Goal: Task Accomplishment & Management: Manage account settings

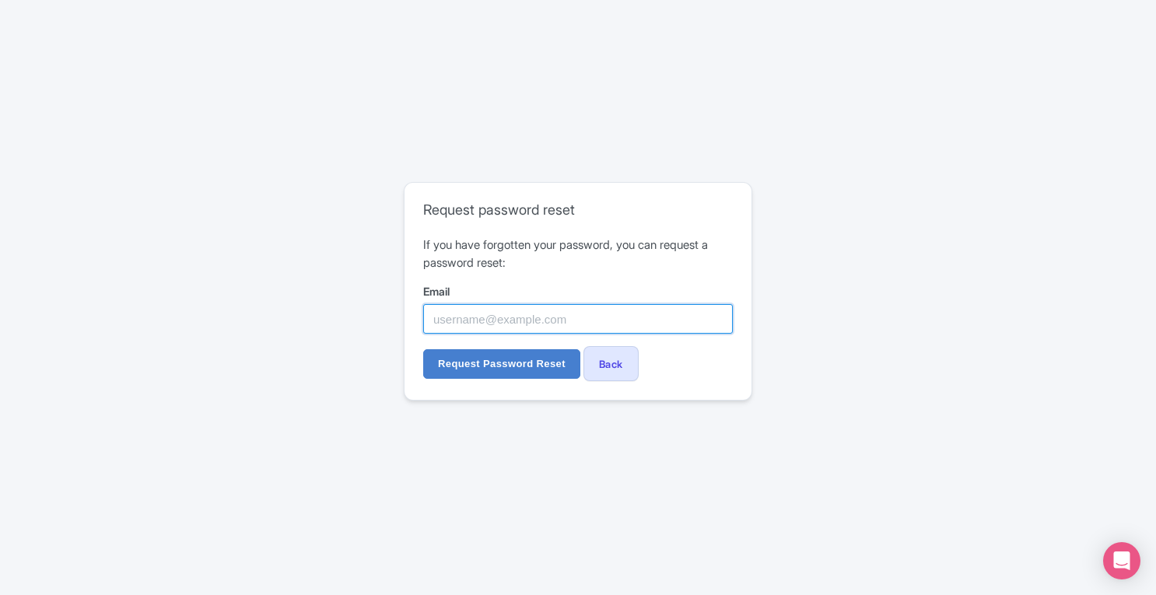
click at [596, 328] on input "Email" at bounding box center [578, 319] width 310 height 30
paste input "ahanle@tishmanspeyer.com"
type input "ahanle@tishmanspeyer.com"
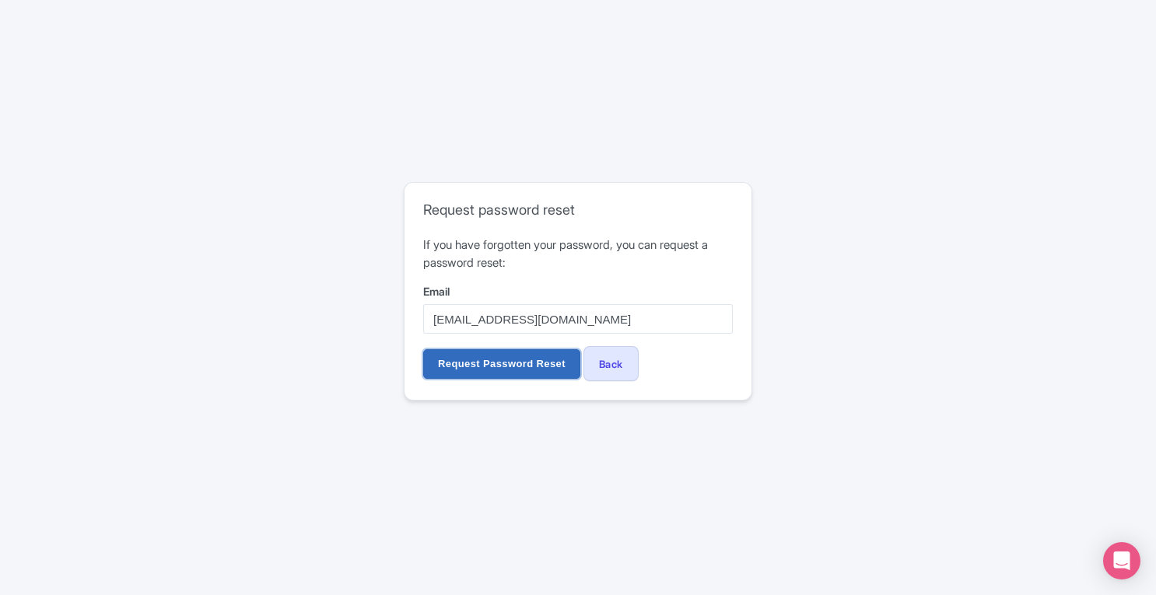
click at [537, 362] on input "Request Password Reset" at bounding box center [501, 364] width 157 height 30
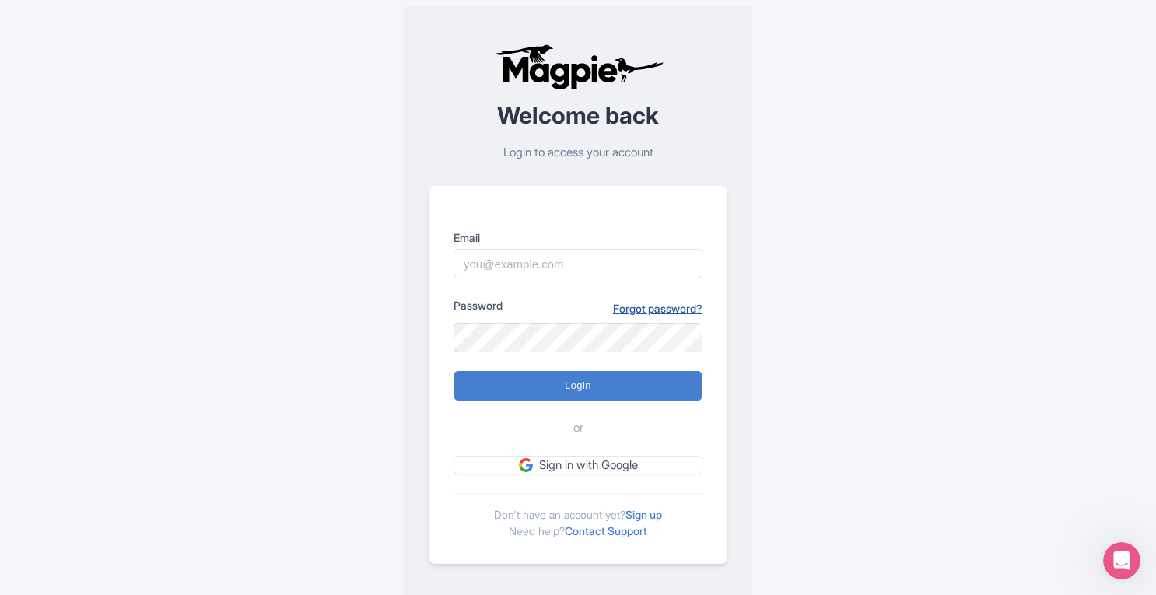
click at [633, 308] on link "Forgot password?" at bounding box center [657, 308] width 89 height 16
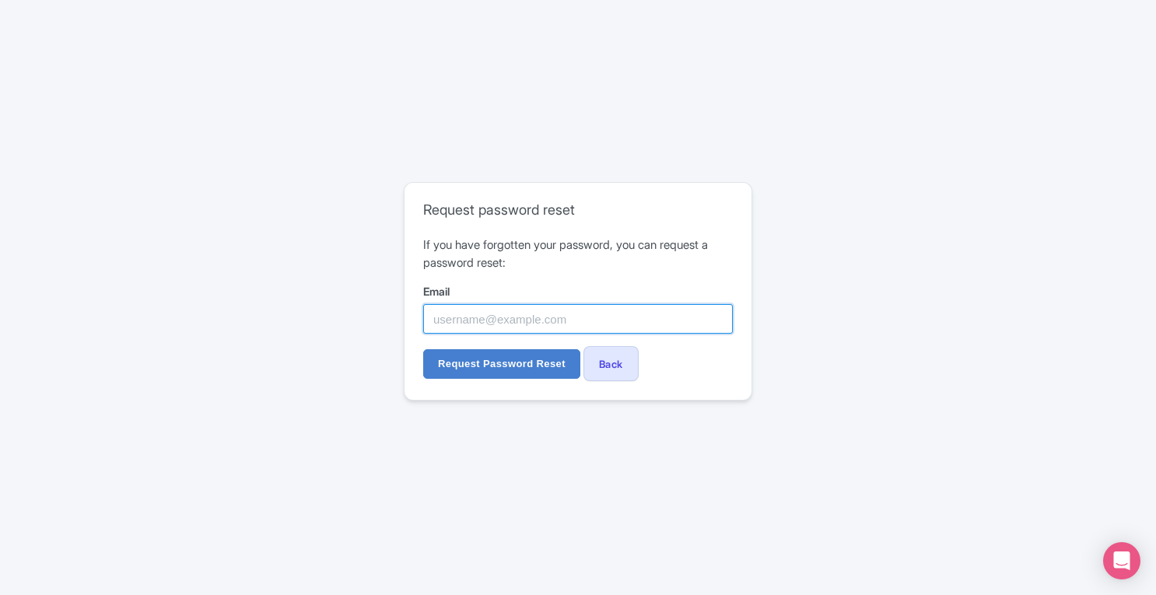
click at [617, 320] on input "Email" at bounding box center [578, 319] width 310 height 30
paste input "shoogerwerf@contractors.tishmanspeyer.com"
type input "shoogerwerf@contractors.tishmanspeyer.com"
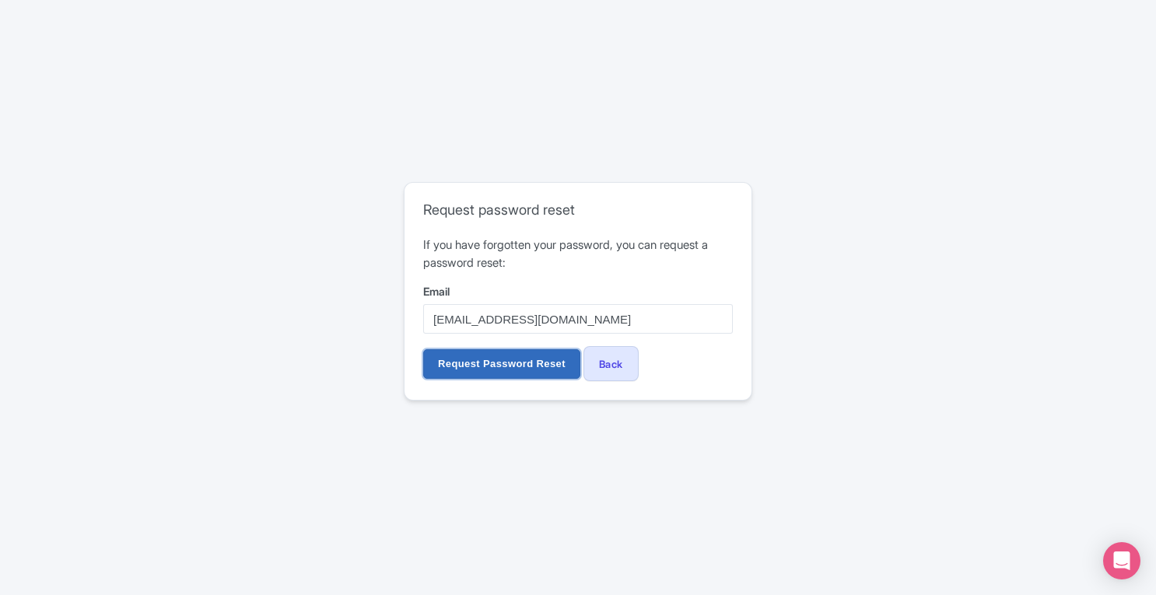
click at [511, 359] on input "Request Password Reset" at bounding box center [501, 364] width 157 height 30
